Goal: Task Accomplishment & Management: Use online tool/utility

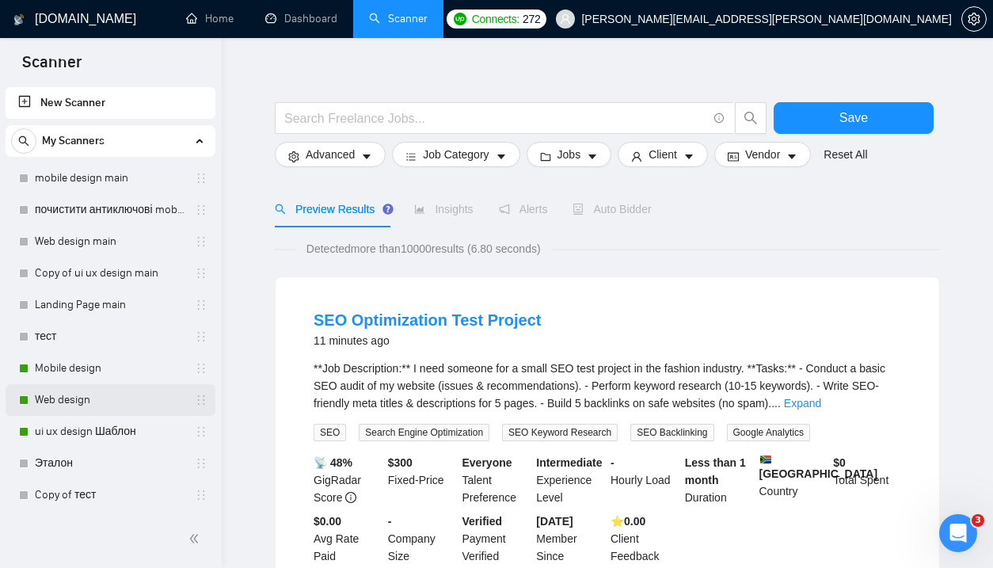
scroll to position [13, 0]
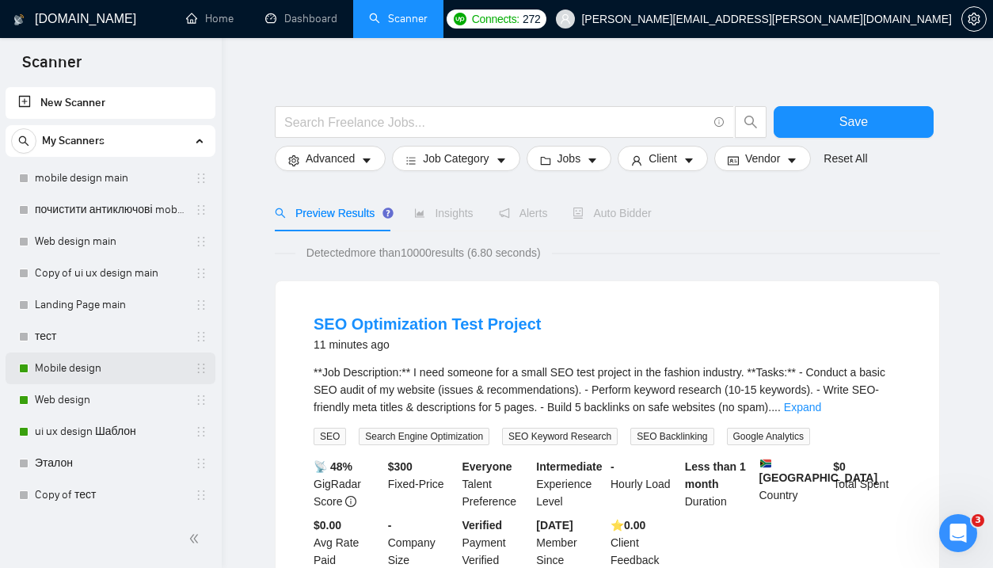
click at [111, 370] on link "Mobile design" at bounding box center [110, 368] width 150 height 32
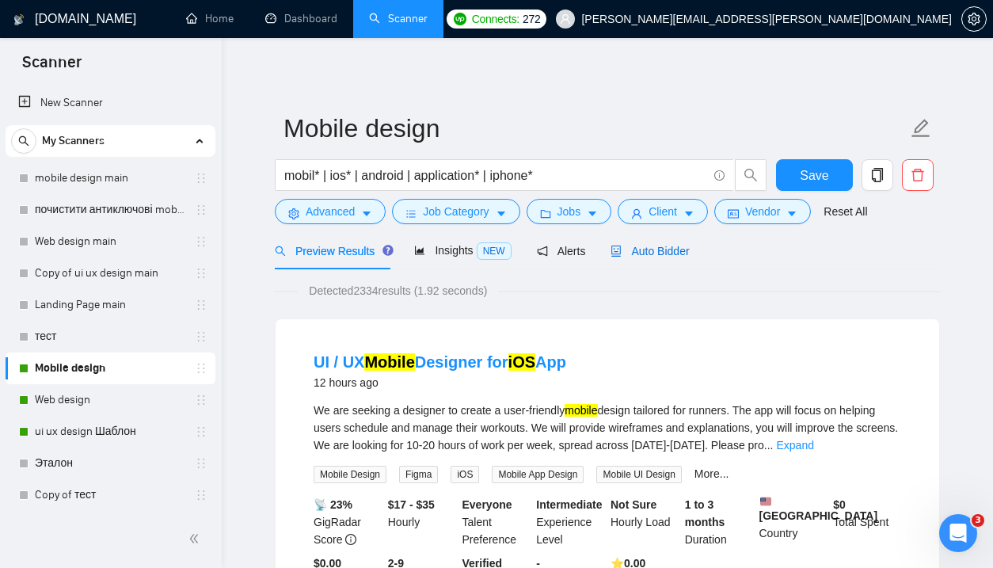
click at [673, 256] on span "Auto Bidder" at bounding box center [649, 251] width 78 height 13
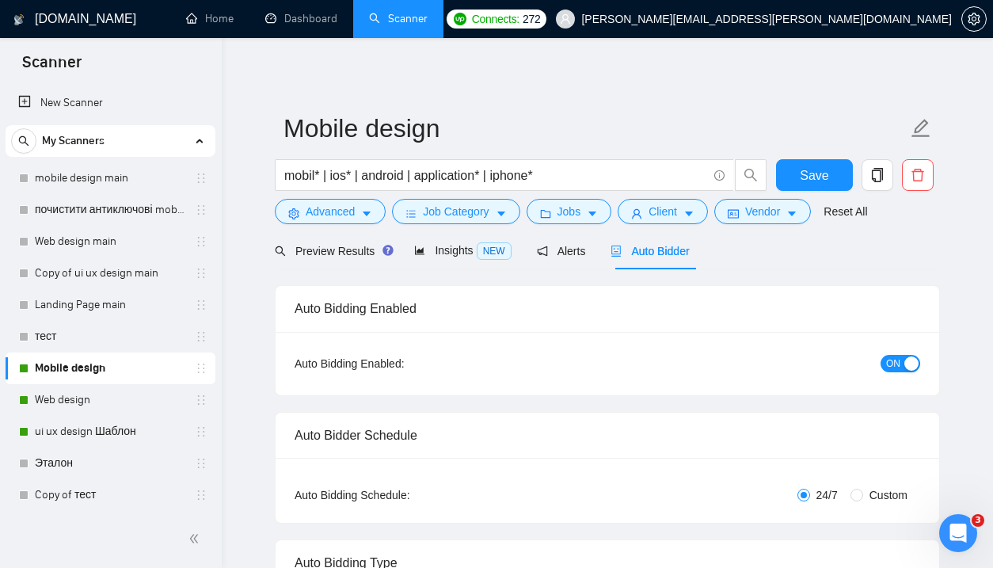
checkbox input "true"
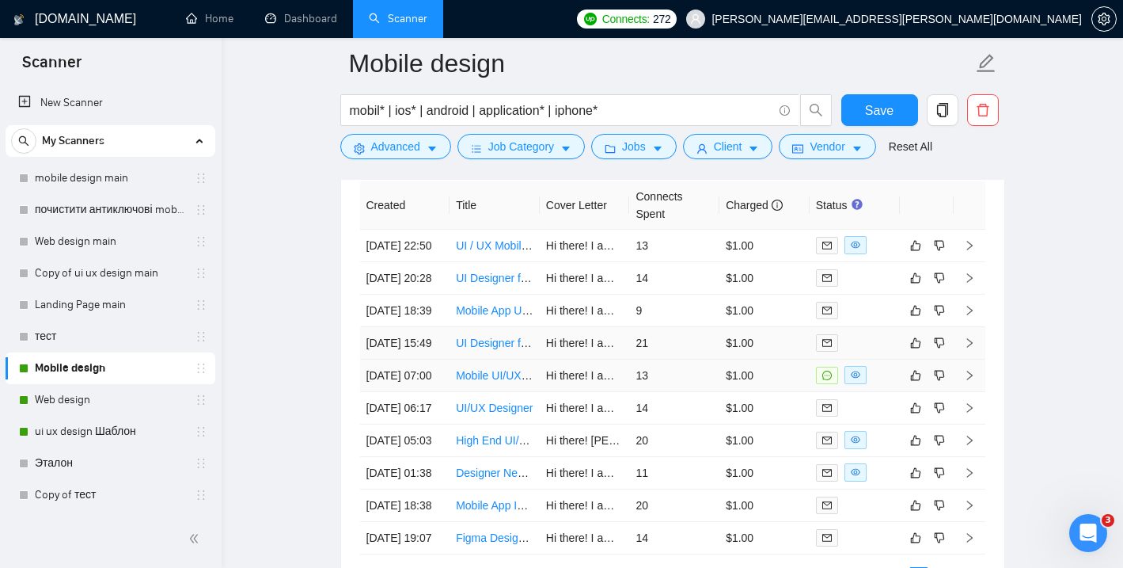
scroll to position [4136, 0]
click at [503, 383] on link "Mobile UI/UX Designer" at bounding box center [512, 376] width 112 height 13
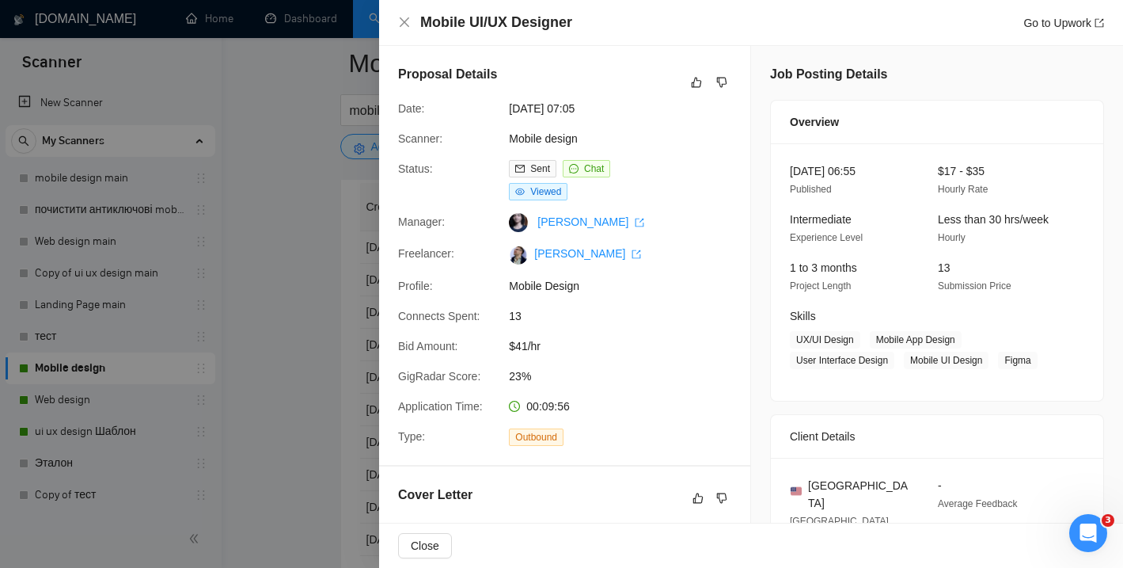
click at [279, 124] on div at bounding box center [561, 284] width 1123 height 568
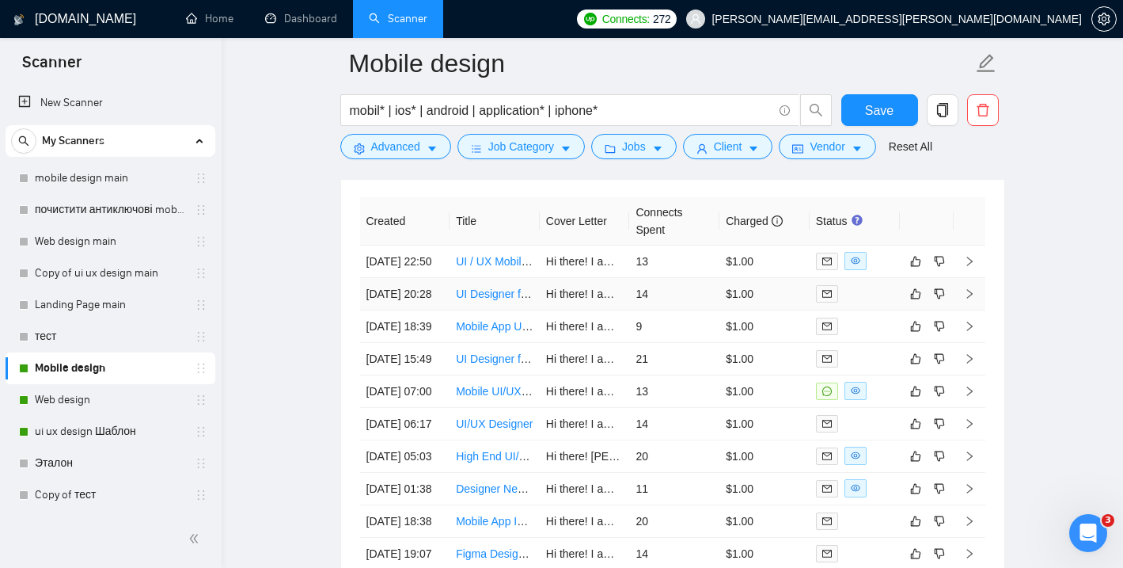
scroll to position [4121, 0]
click at [89, 401] on link "Web design" at bounding box center [110, 400] width 150 height 32
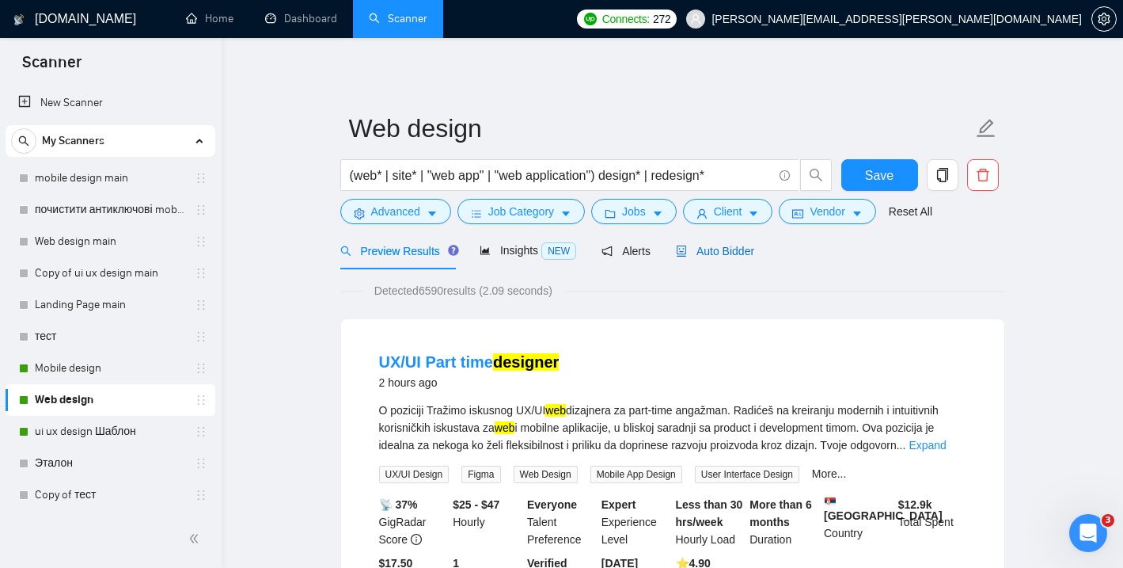
click at [720, 245] on span "Auto Bidder" at bounding box center [715, 251] width 78 height 13
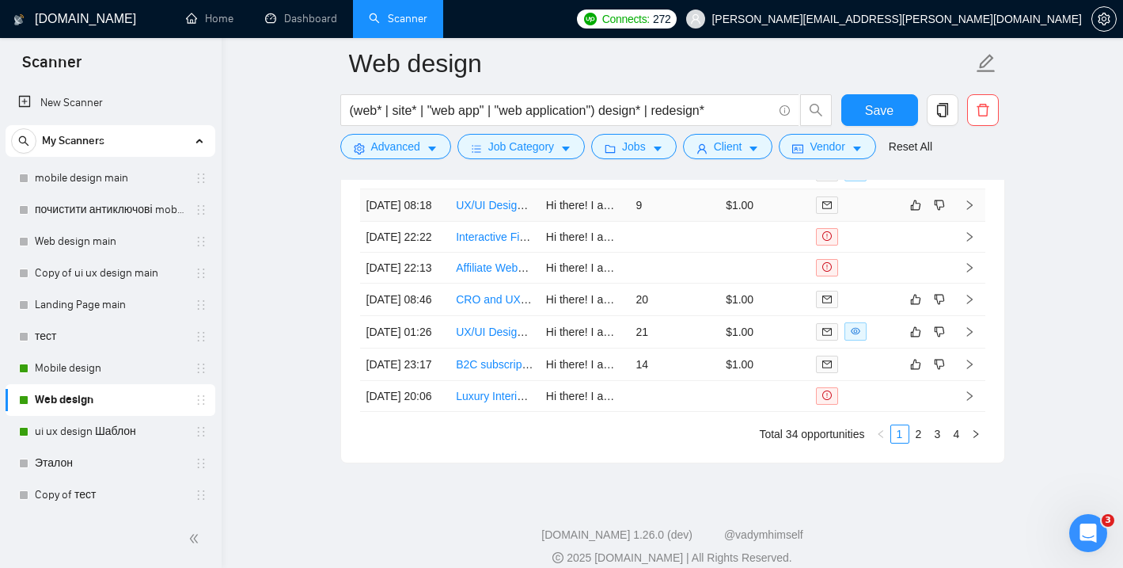
scroll to position [4073, 0]
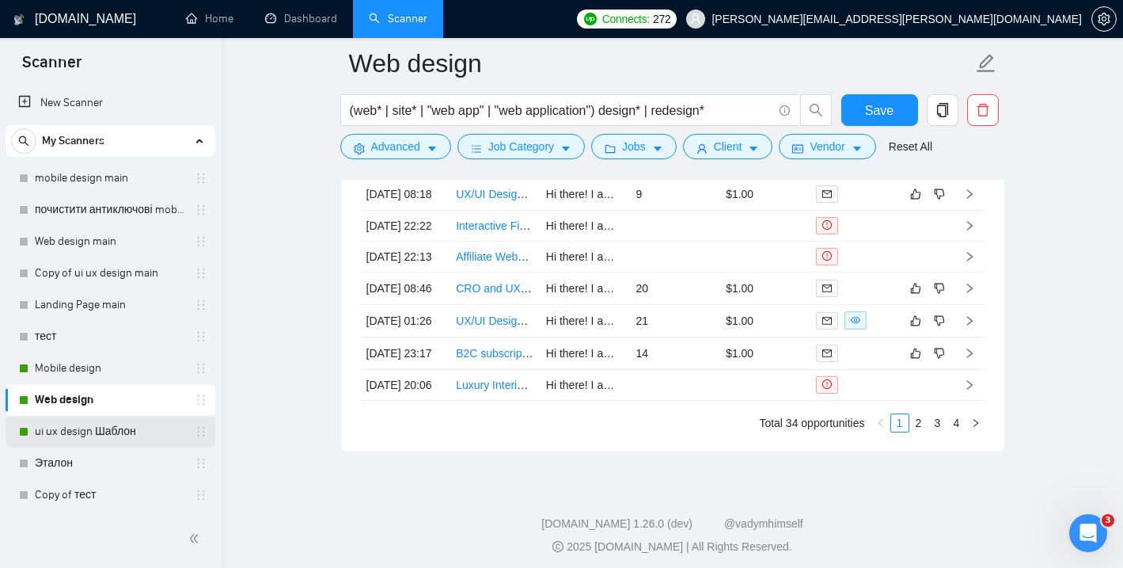
click at [140, 437] on link "ui ux design Шаблон" at bounding box center [110, 432] width 150 height 32
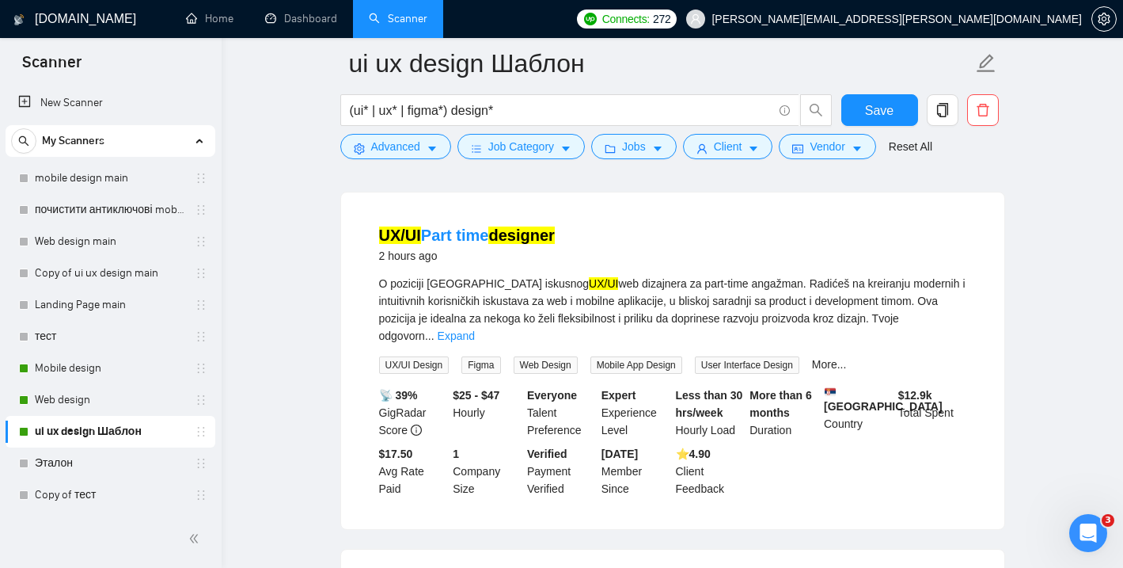
scroll to position [481, 0]
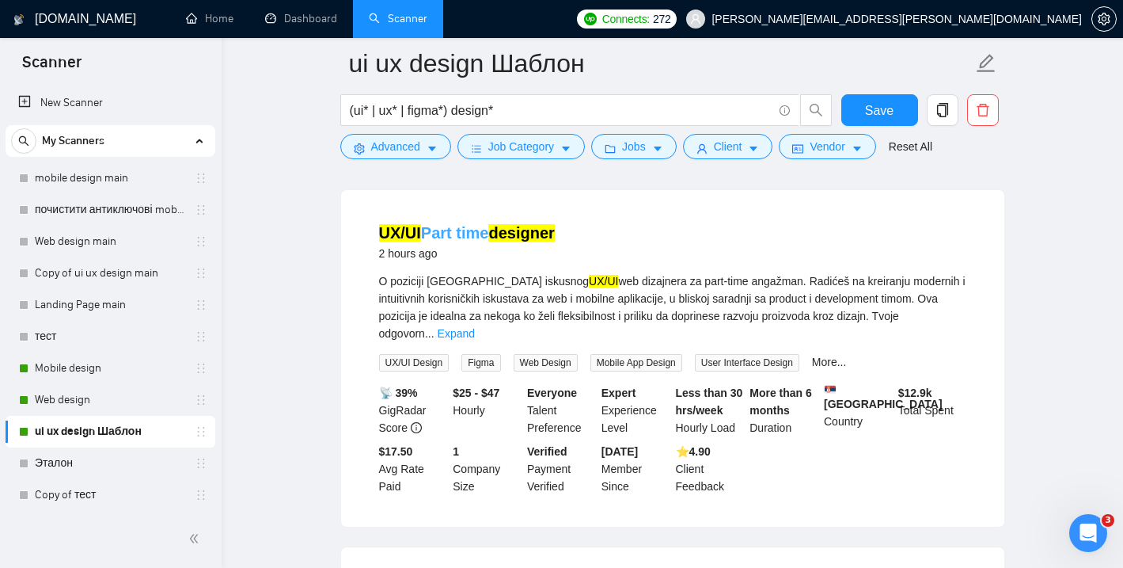
click at [541, 238] on mark "designer" at bounding box center [521, 232] width 66 height 17
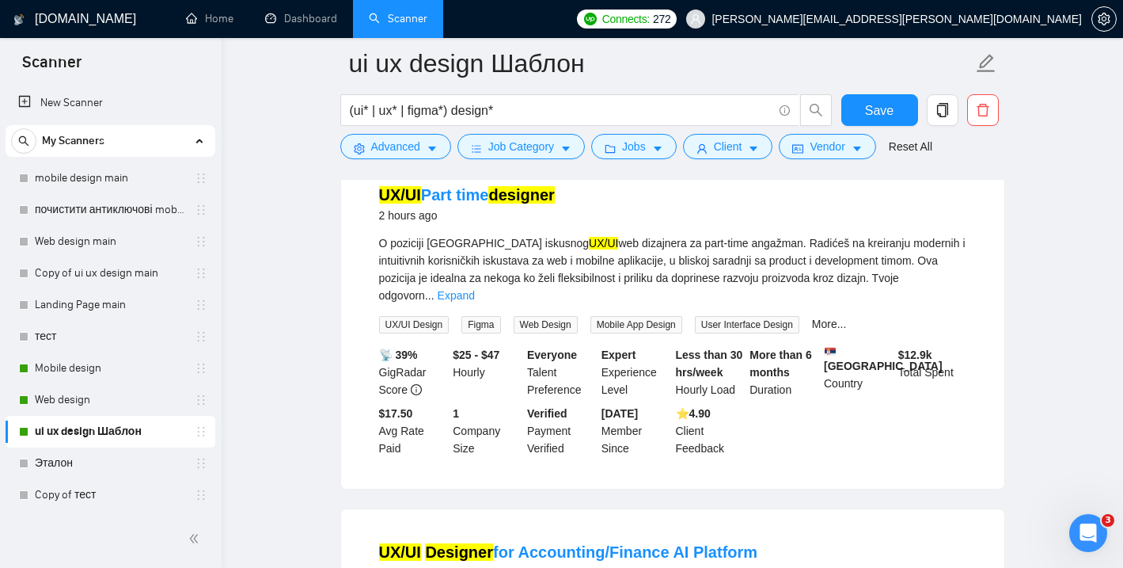
scroll to position [514, 0]
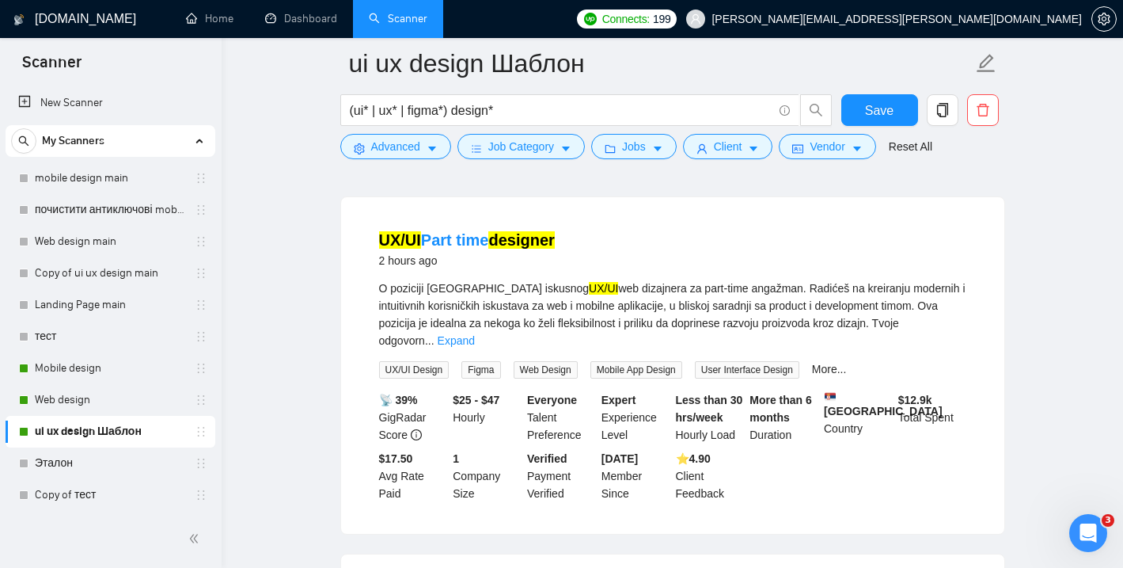
scroll to position [463, 0]
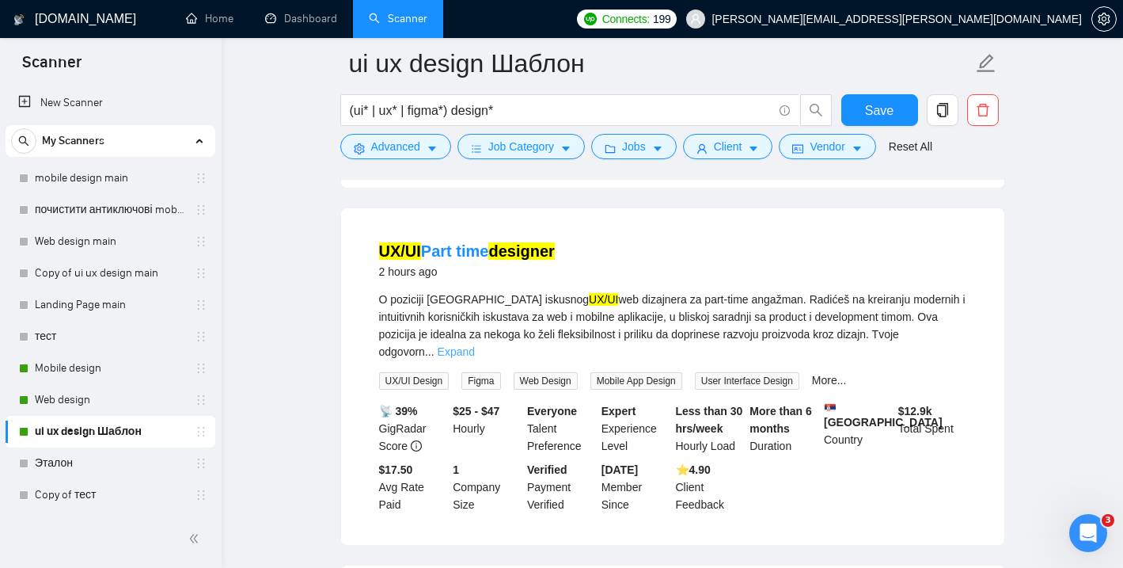
click at [475, 345] on link "Expand" at bounding box center [456, 351] width 37 height 13
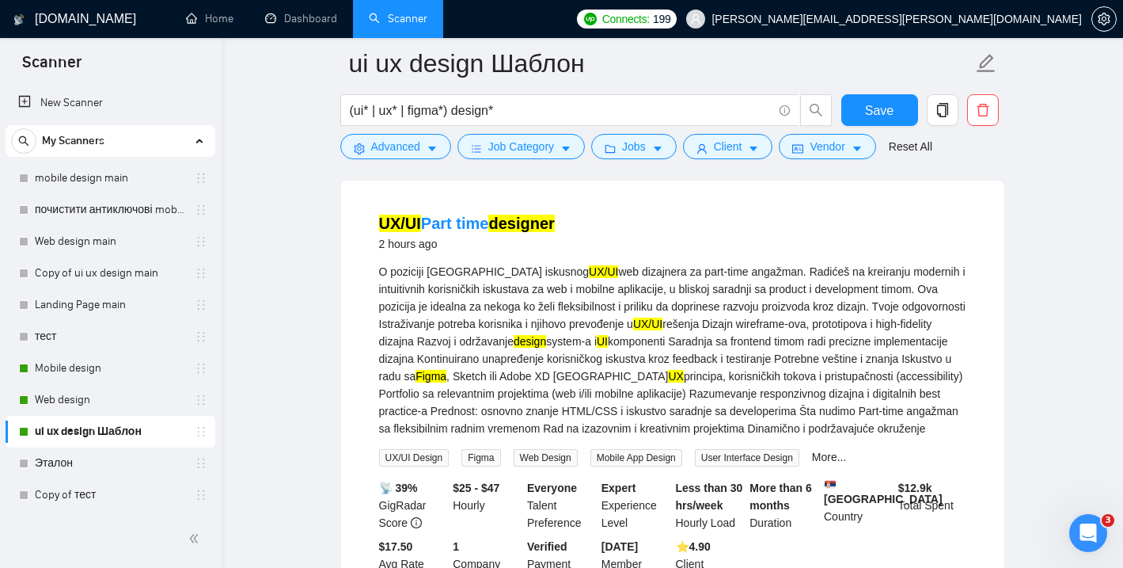
scroll to position [493, 0]
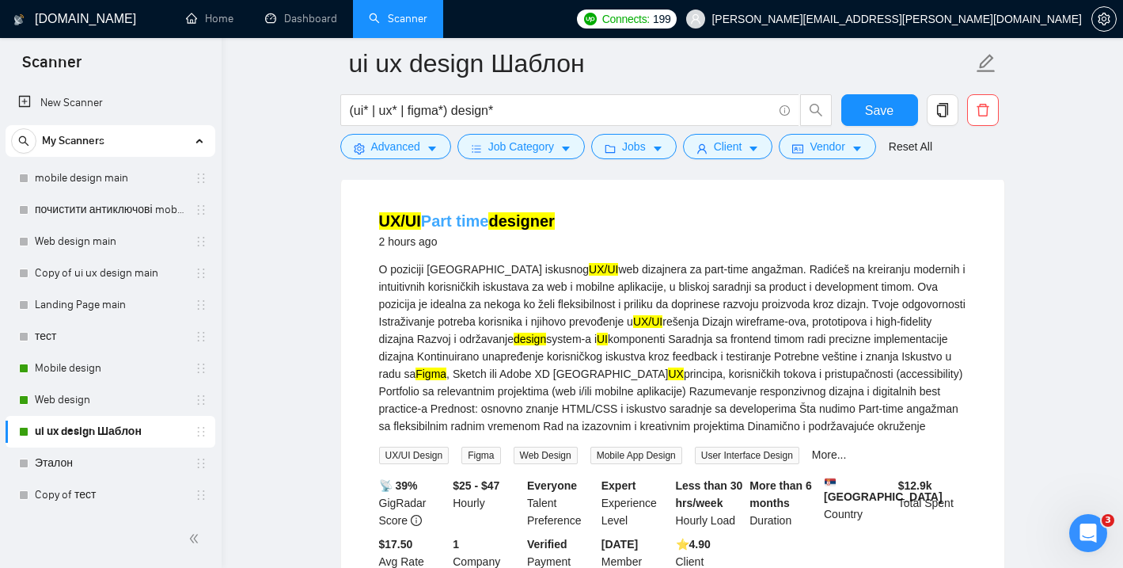
click at [503, 222] on mark "designer" at bounding box center [521, 220] width 66 height 17
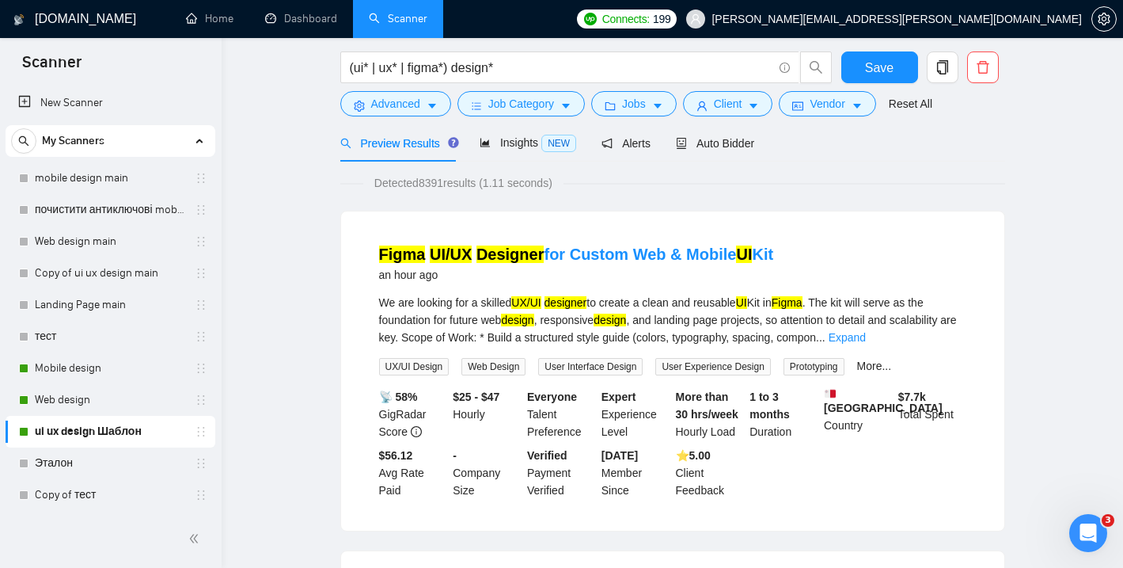
scroll to position [0, 0]
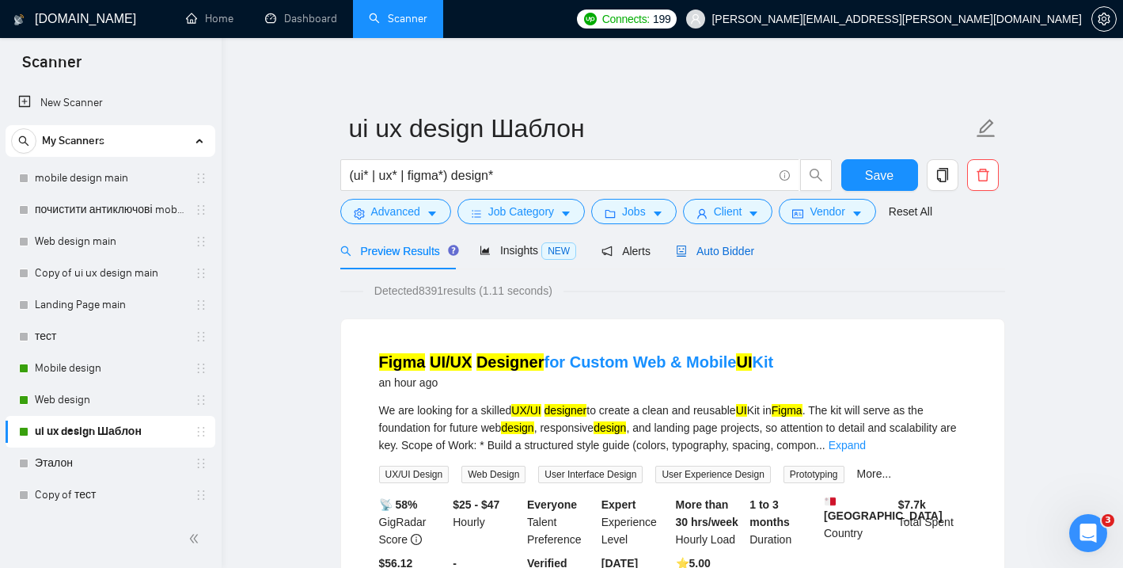
click at [734, 250] on span "Auto Bidder" at bounding box center [715, 251] width 78 height 13
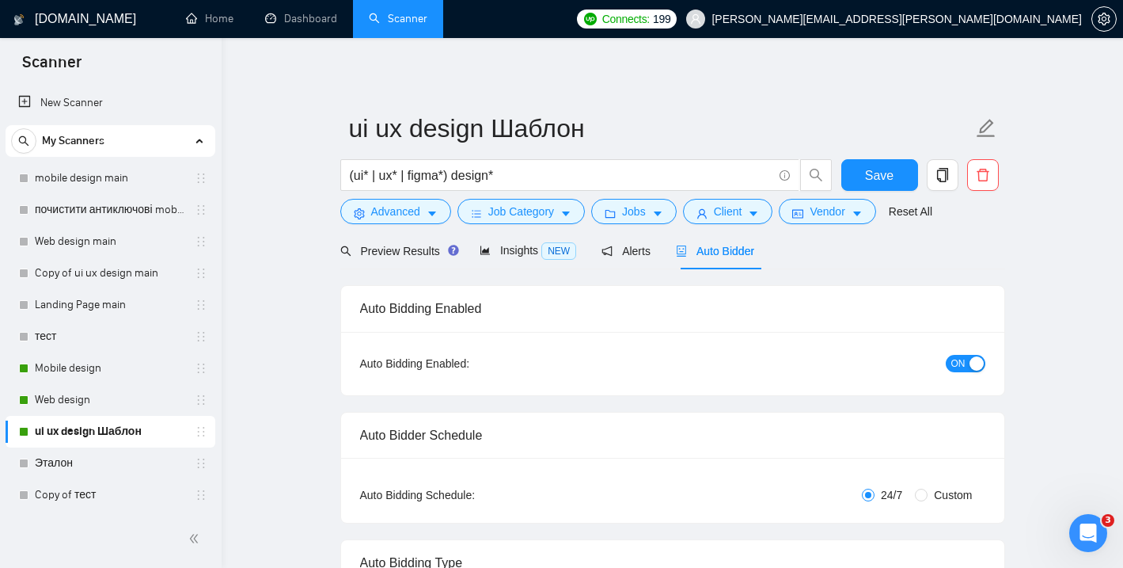
checkbox input "true"
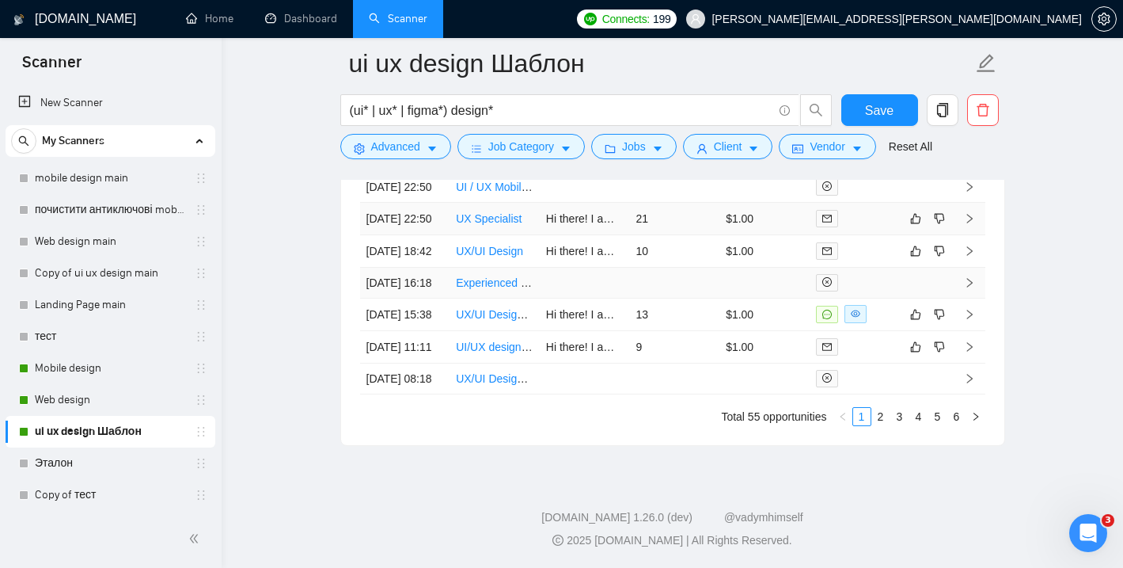
scroll to position [4338, 0]
